Goal: Navigation & Orientation: Find specific page/section

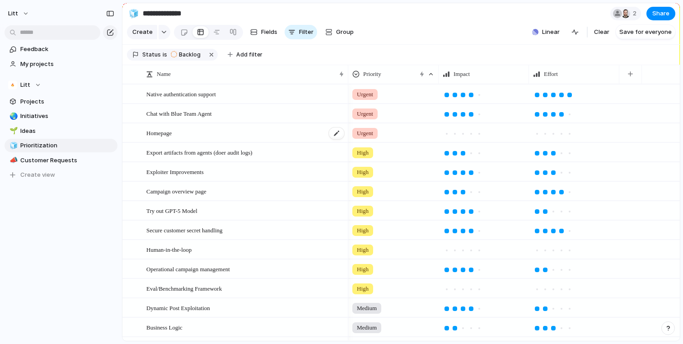
click at [231, 138] on div "Homepage" at bounding box center [245, 133] width 199 height 19
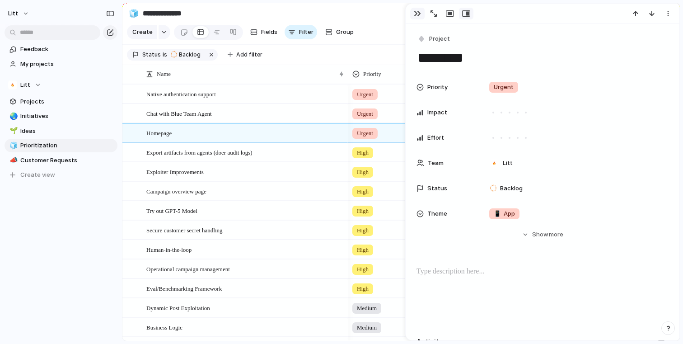
click at [414, 10] on div "button" at bounding box center [417, 13] width 7 height 7
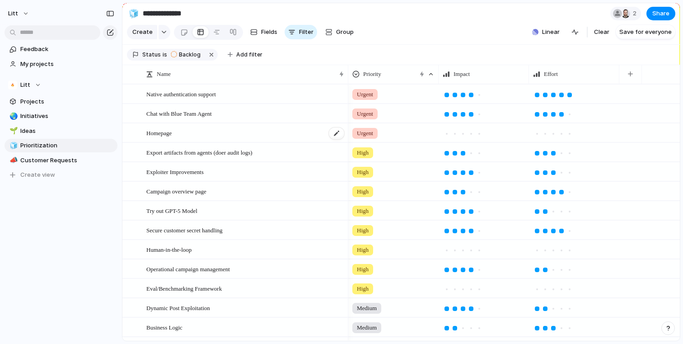
click at [263, 123] on div "Chat with Blue Team Agent" at bounding box center [245, 113] width 199 height 19
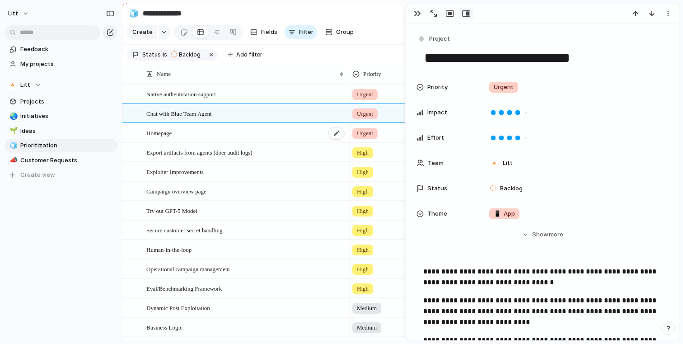
click at [262, 142] on div "Homepage" at bounding box center [245, 133] width 199 height 19
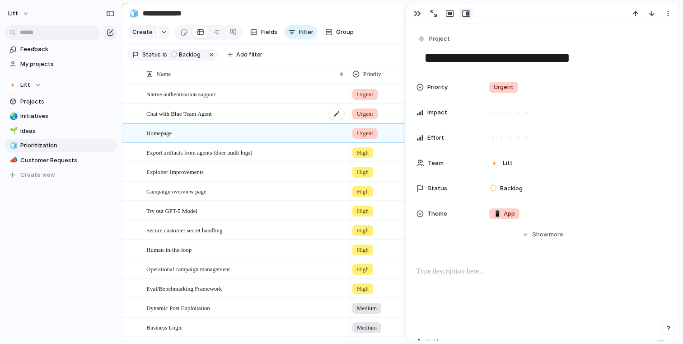
click at [265, 123] on div "Chat with Blue Team Agent" at bounding box center [245, 113] width 199 height 19
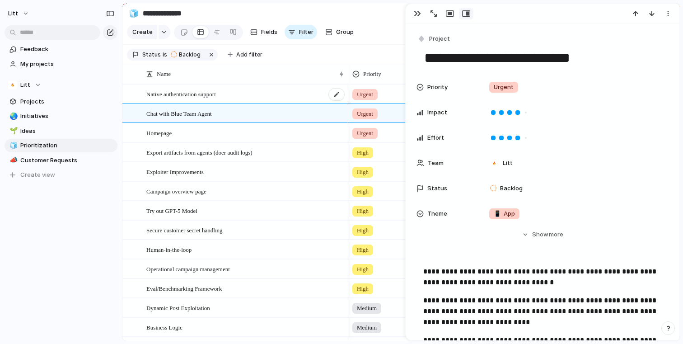
click at [283, 103] on div "Native authentication support" at bounding box center [245, 94] width 199 height 19
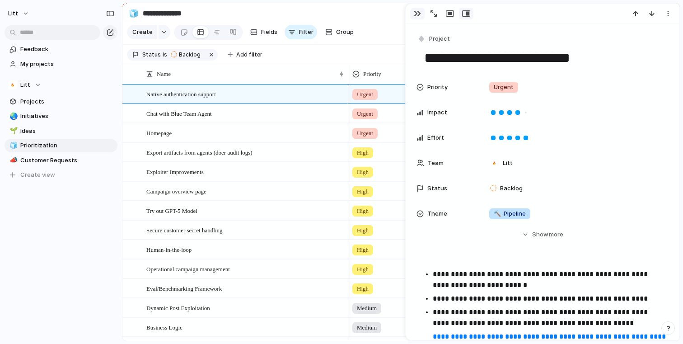
click at [417, 17] on div "button" at bounding box center [417, 13] width 7 height 7
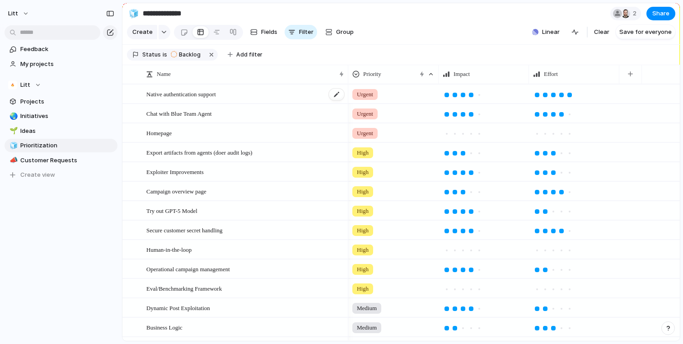
click at [275, 103] on div "Native authentication support" at bounding box center [245, 94] width 199 height 19
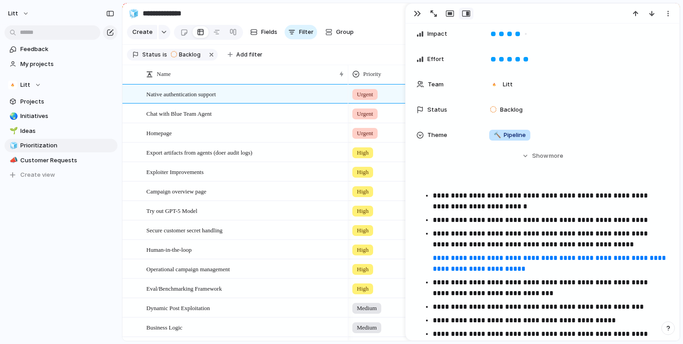
scroll to position [128, 0]
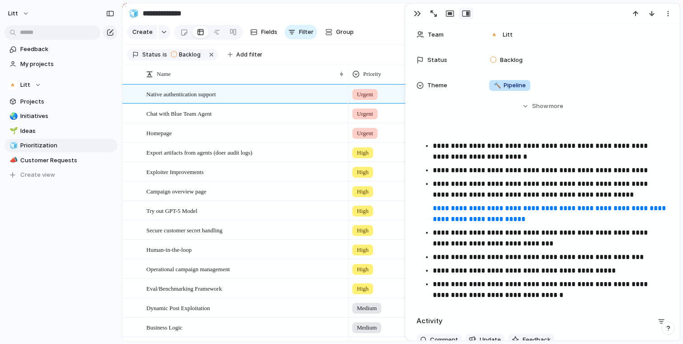
click at [434, 145] on p "**********" at bounding box center [544, 152] width 222 height 22
click at [638, 165] on p "**********" at bounding box center [544, 170] width 222 height 11
click at [433, 142] on p "**********" at bounding box center [544, 152] width 222 height 22
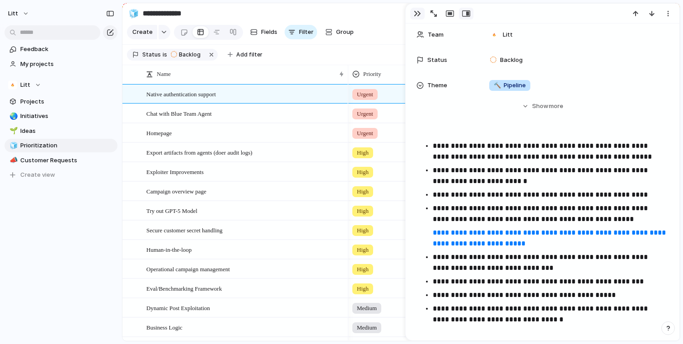
click at [417, 18] on button "button" at bounding box center [417, 14] width 14 height 12
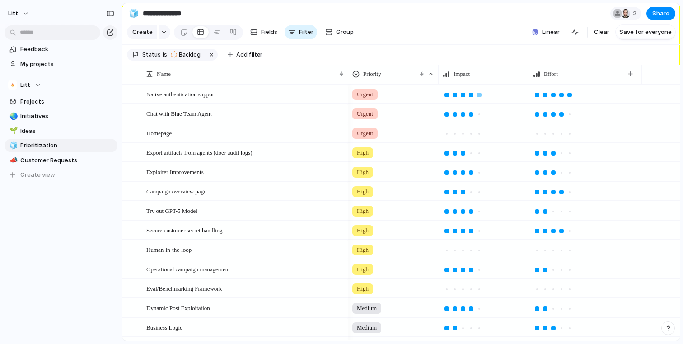
click at [479, 97] on div at bounding box center [479, 95] width 5 height 5
click at [471, 97] on div at bounding box center [471, 95] width 5 height 5
click at [254, 201] on div "Campaign overview page" at bounding box center [245, 191] width 199 height 19
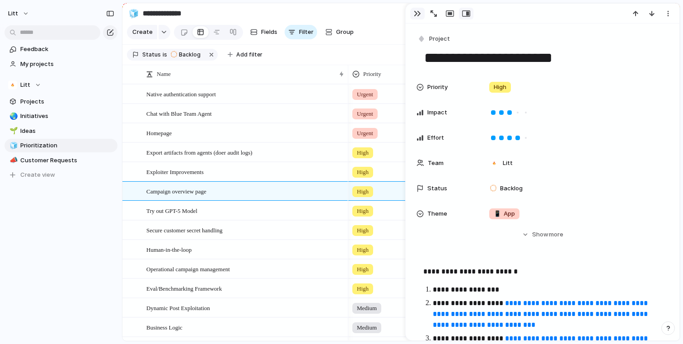
click at [417, 15] on div "button" at bounding box center [417, 13] width 7 height 7
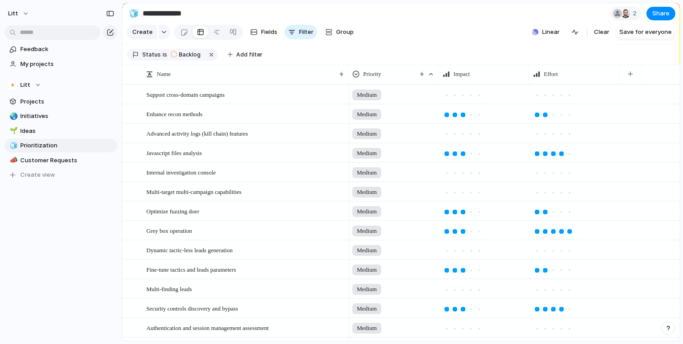
scroll to position [349, 0]
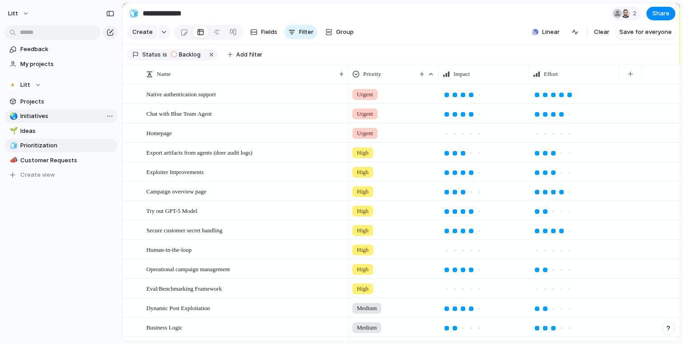
click at [44, 114] on span "Initiatives" at bounding box center [67, 116] width 94 height 9
type input "**********"
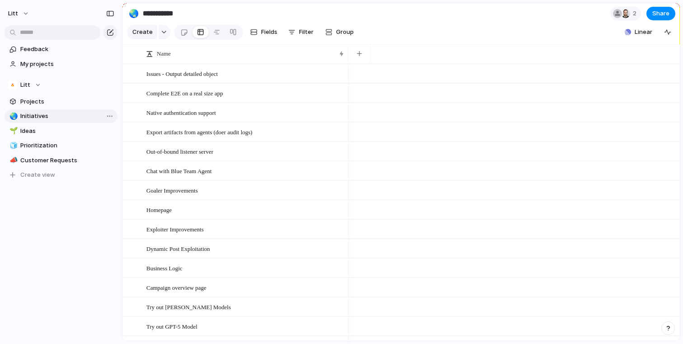
click at [68, 118] on span "Initiatives" at bounding box center [67, 116] width 94 height 9
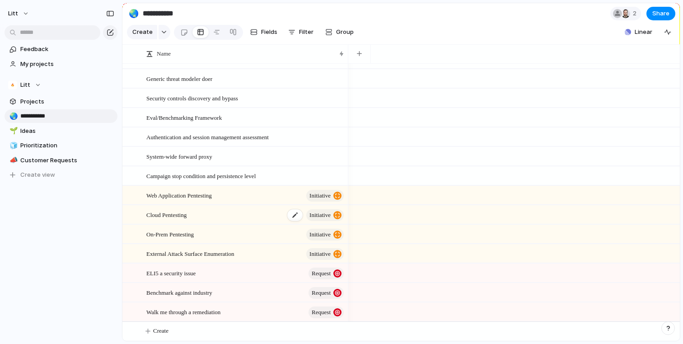
click at [262, 218] on div "Cloud Pentesting initiative" at bounding box center [245, 215] width 199 height 19
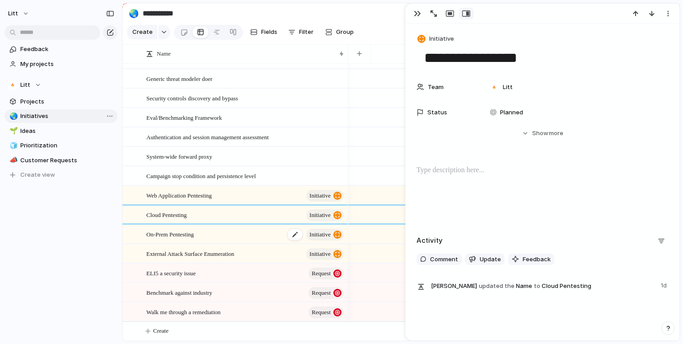
click at [262, 234] on div "On-Prem Pentesting initiative" at bounding box center [245, 234] width 199 height 19
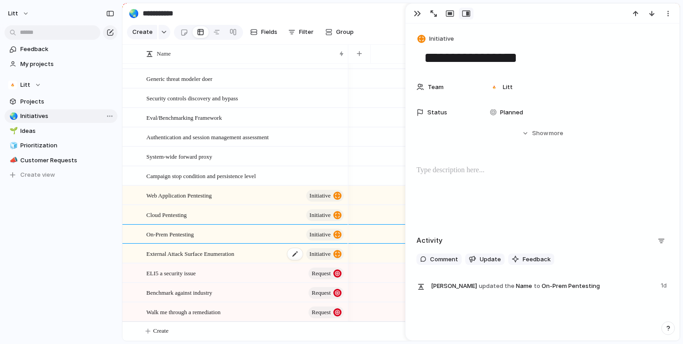
click at [262, 248] on div "External Attack Surface Enumeration initiative" at bounding box center [245, 253] width 199 height 19
